Goal: Task Accomplishment & Management: Complete application form

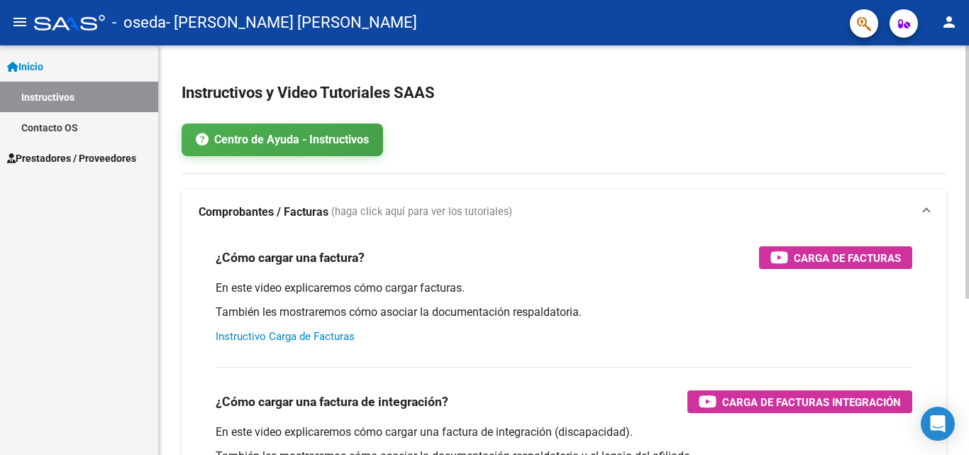
click at [276, 334] on link "Instructivo Carga de Facturas" at bounding box center [285, 336] width 139 height 13
click at [63, 162] on span "Prestadores / Proveedores" at bounding box center [71, 158] width 129 height 16
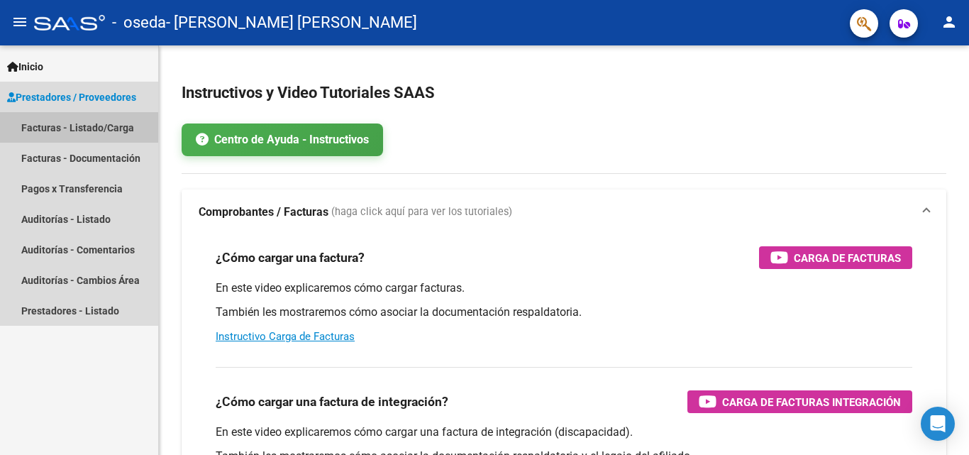
click at [59, 131] on link "Facturas - Listado/Carga" at bounding box center [79, 127] width 158 height 30
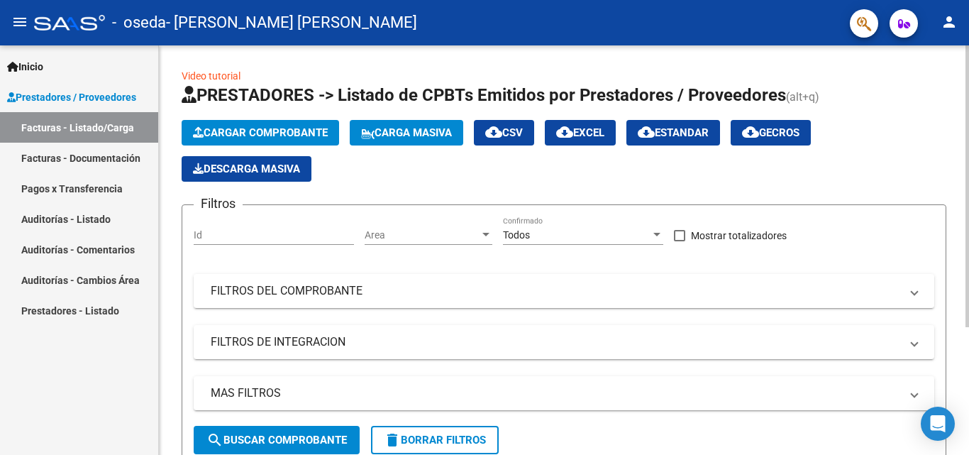
click at [309, 137] on span "Cargar Comprobante" at bounding box center [260, 132] width 135 height 13
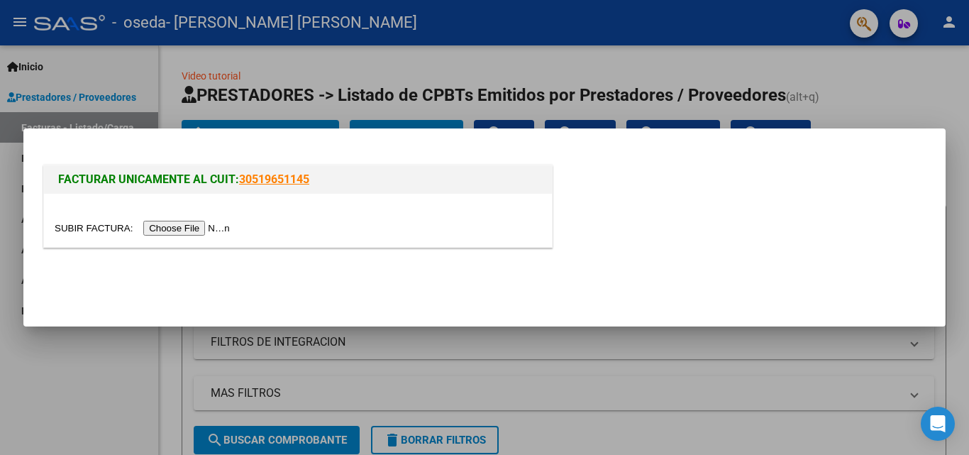
click at [919, 76] on div at bounding box center [484, 227] width 969 height 455
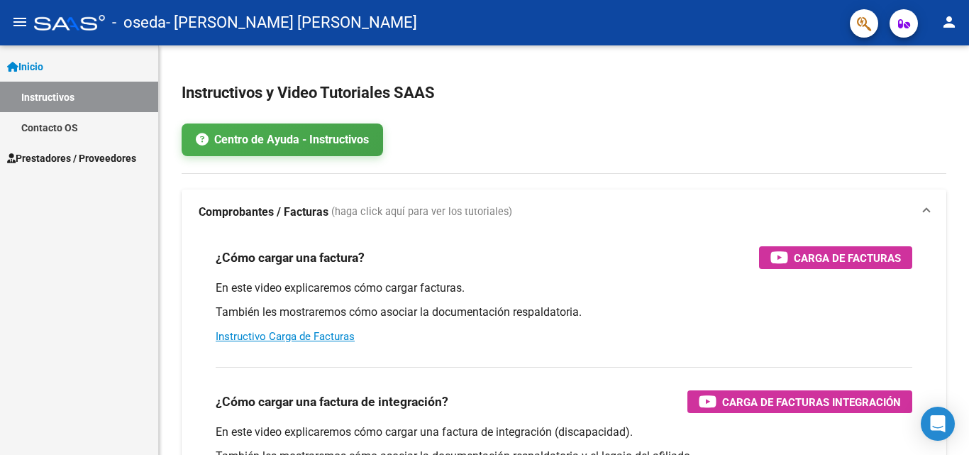
click at [60, 164] on span "Prestadores / Proveedores" at bounding box center [71, 158] width 129 height 16
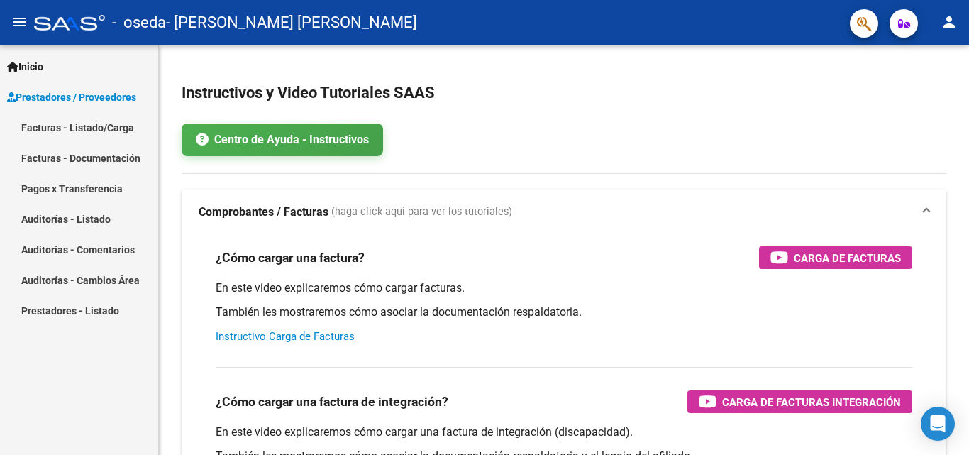
click at [106, 130] on link "Facturas - Listado/Carga" at bounding box center [79, 127] width 158 height 30
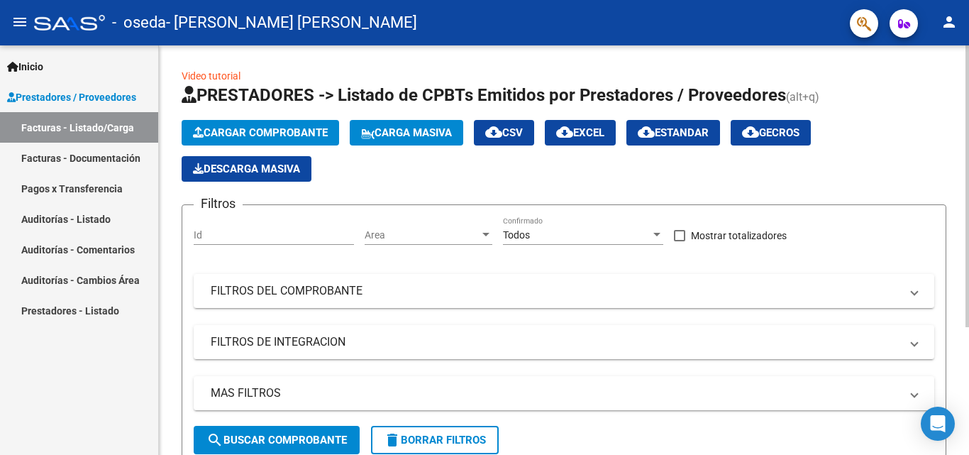
click at [235, 126] on span "Cargar Comprobante" at bounding box center [260, 132] width 135 height 13
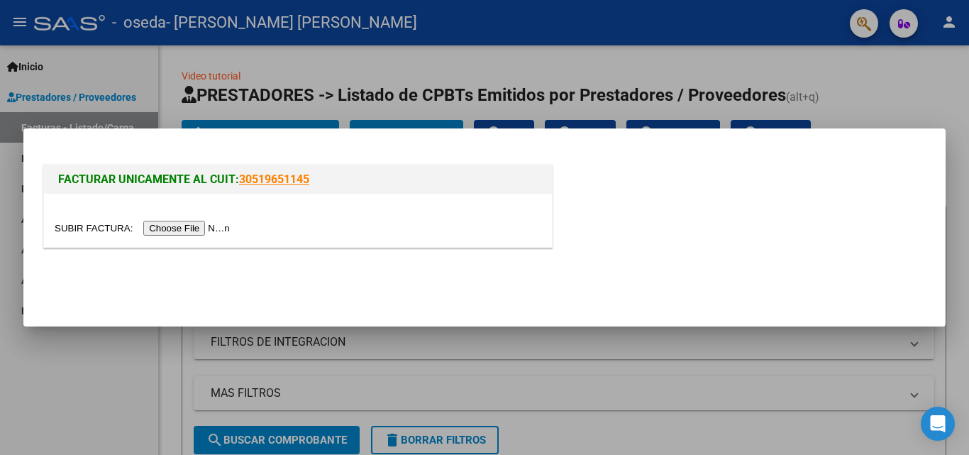
click at [167, 223] on input "file" at bounding box center [144, 228] width 179 height 15
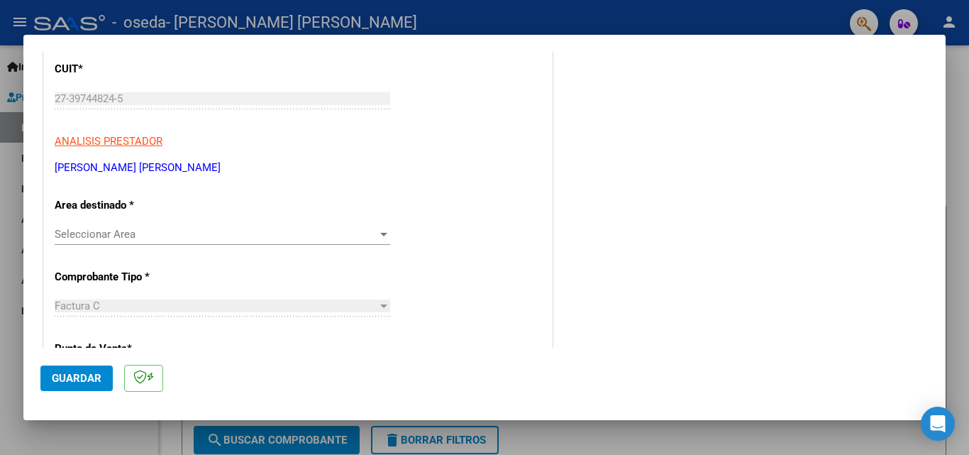
scroll to position [213, 0]
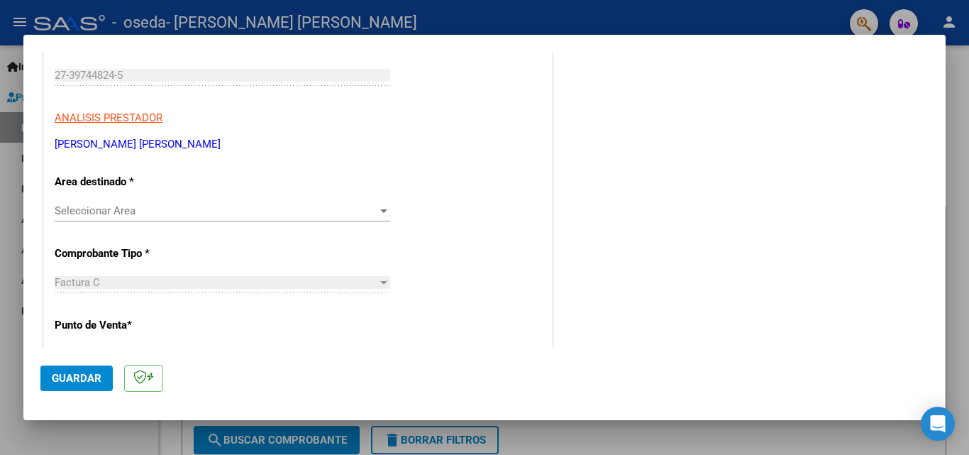
click at [342, 204] on span "Seleccionar Area" at bounding box center [216, 210] width 323 height 13
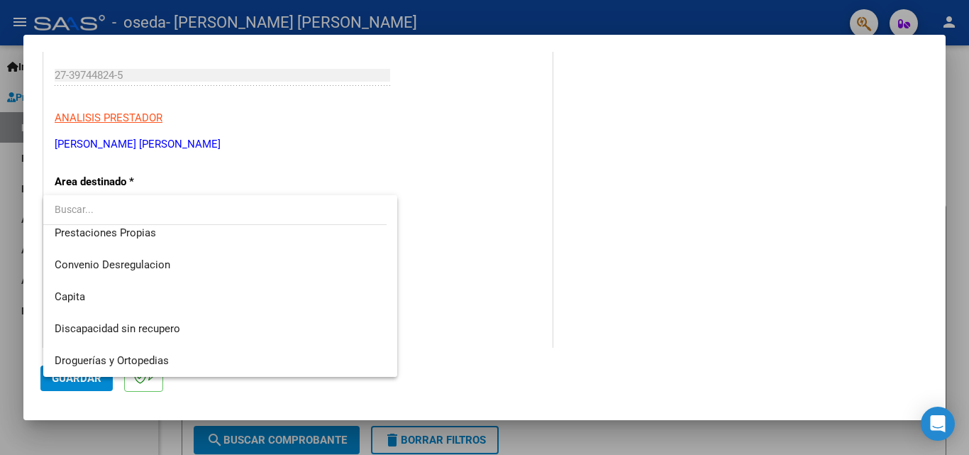
scroll to position [67, 0]
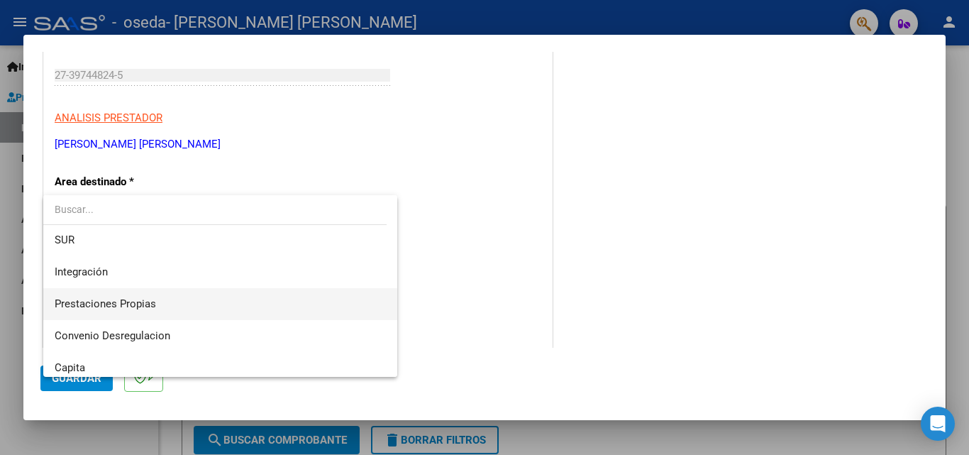
click at [296, 312] on span "Prestaciones Propias" at bounding box center [220, 304] width 331 height 32
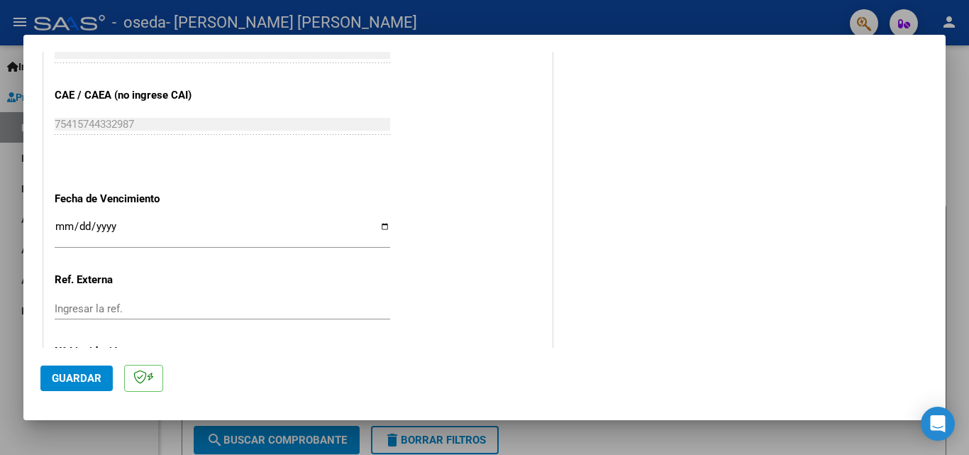
scroll to position [810, 0]
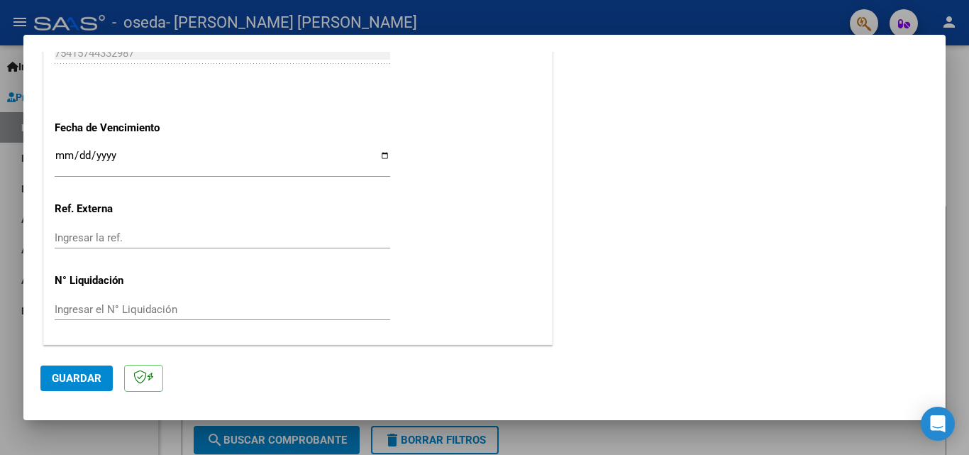
click at [99, 243] on input "Ingresar la ref." at bounding box center [222, 237] width 335 height 13
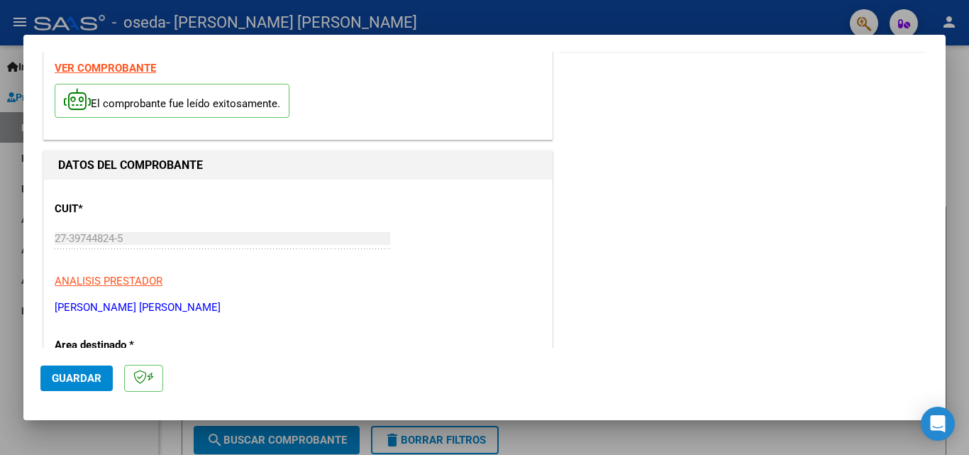
scroll to position [0, 0]
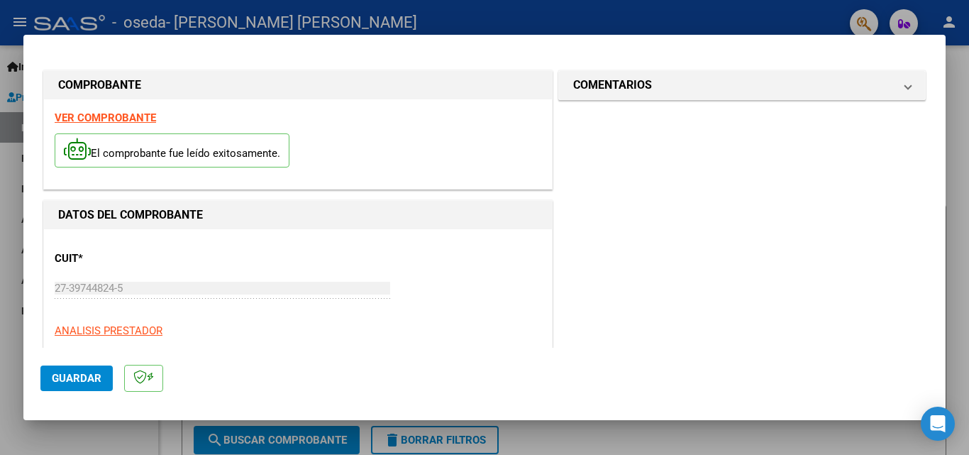
click at [86, 369] on button "Guardar" at bounding box center [76, 378] width 72 height 26
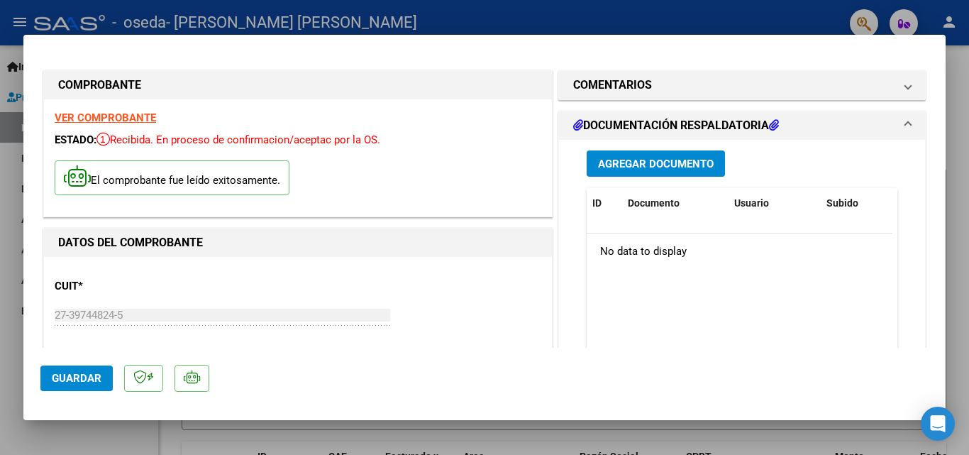
click at [671, 162] on span "Agregar Documento" at bounding box center [656, 163] width 116 height 13
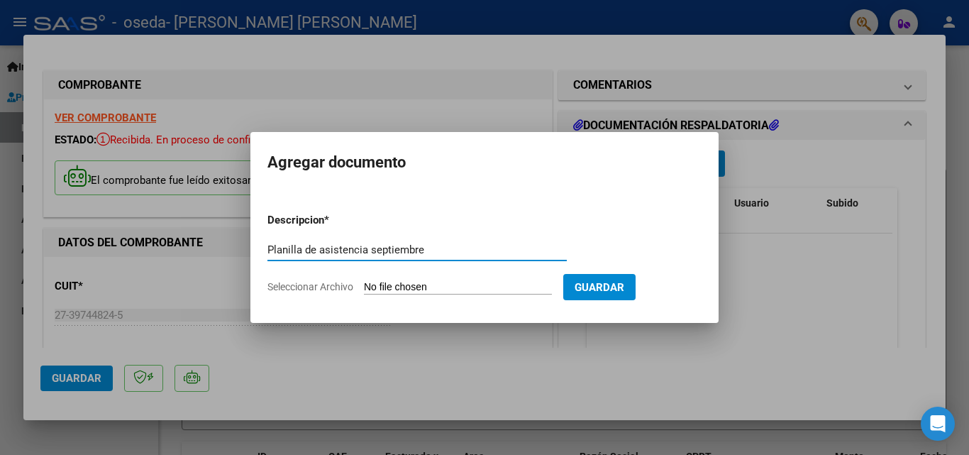
type input "Planilla de asistencia septiembre"
click at [314, 289] on span "Seleccionar Archivo" at bounding box center [310, 286] width 86 height 11
click at [364, 289] on input "Seleccionar Archivo" at bounding box center [458, 287] width 188 height 13
type input "C:\fakepath\PLANILLA PSICOPEDAGOGIA.pdf"
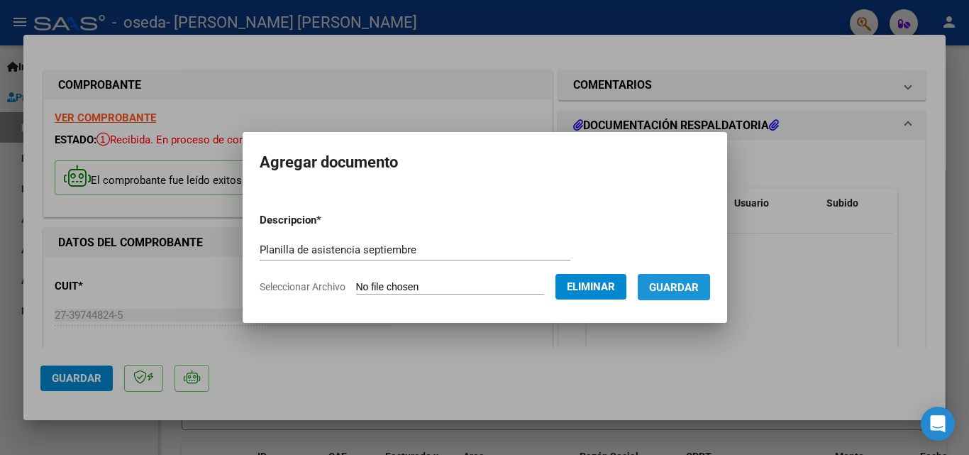
click at [693, 285] on span "Guardar" at bounding box center [674, 287] width 50 height 13
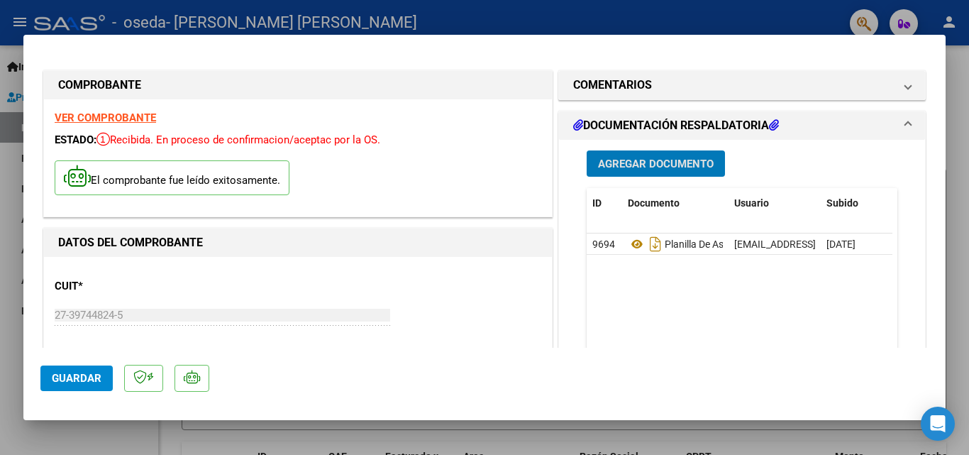
click at [70, 377] on span "Guardar" at bounding box center [77, 378] width 50 height 13
drag, startPoint x: 244, startPoint y: 55, endPoint x: 233, endPoint y: 248, distance: 193.9
click at [67, 392] on mat-dialog-actions "Guardar" at bounding box center [484, 375] width 888 height 56
click at [72, 381] on span "Guardar" at bounding box center [77, 378] width 50 height 13
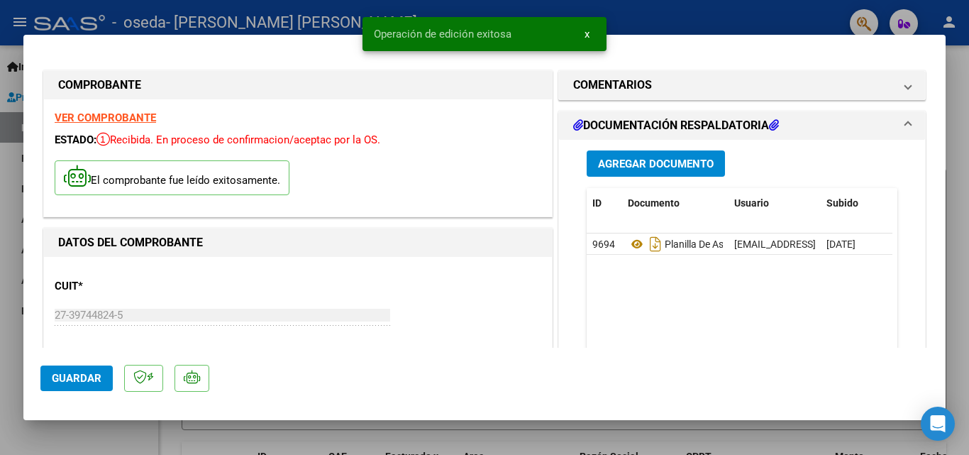
click at [800, 9] on div at bounding box center [484, 227] width 969 height 455
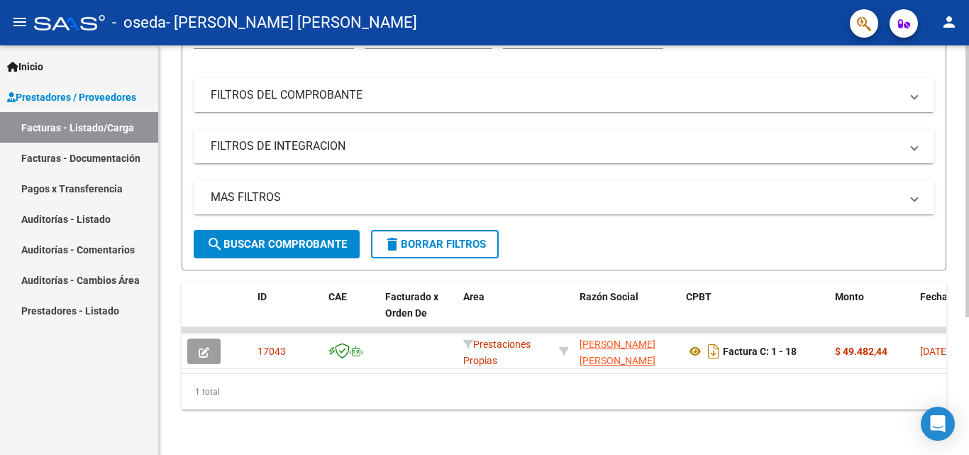
scroll to position [207, 0]
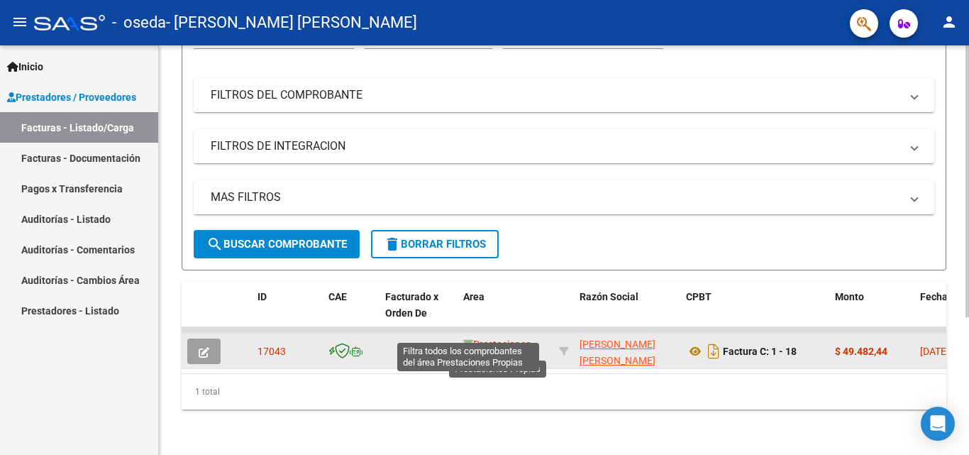
click at [471, 339] on icon at bounding box center [468, 344] width 10 height 10
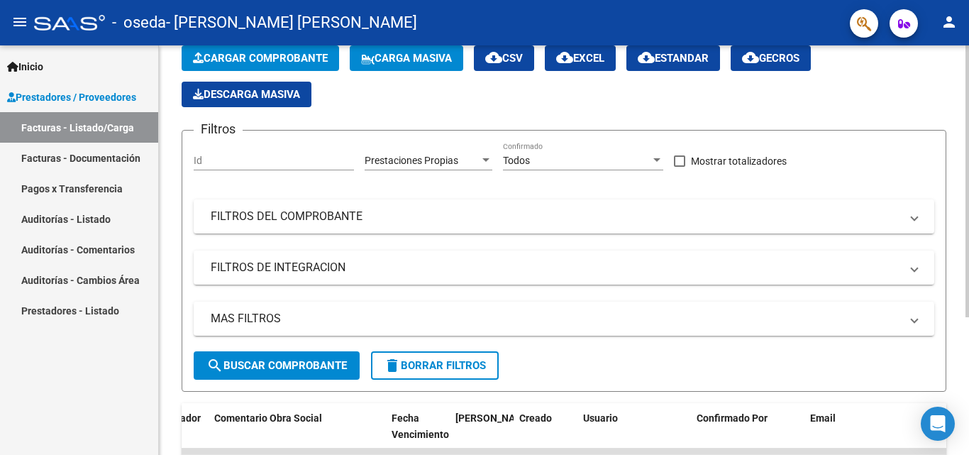
scroll to position [0, 0]
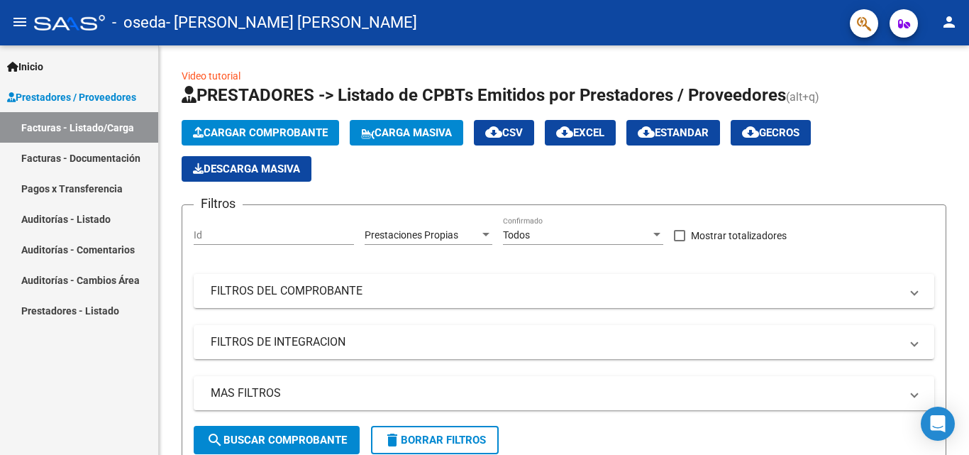
click at [73, 152] on link "Facturas - Documentación" at bounding box center [79, 158] width 158 height 30
